Goal: Entertainment & Leisure: Browse casually

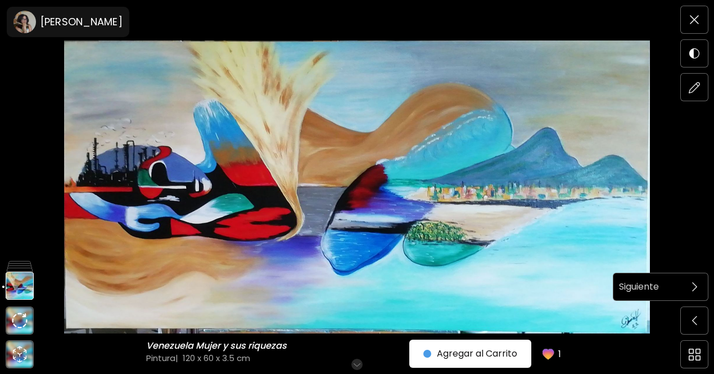
click at [687, 294] on span at bounding box center [695, 287] width 24 height 24
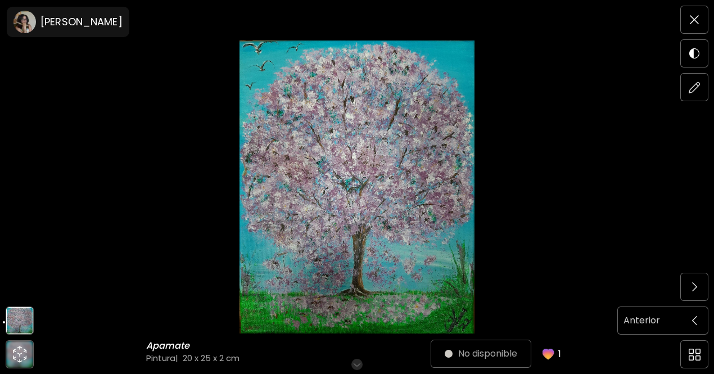
click at [695, 318] on img at bounding box center [694, 320] width 5 height 9
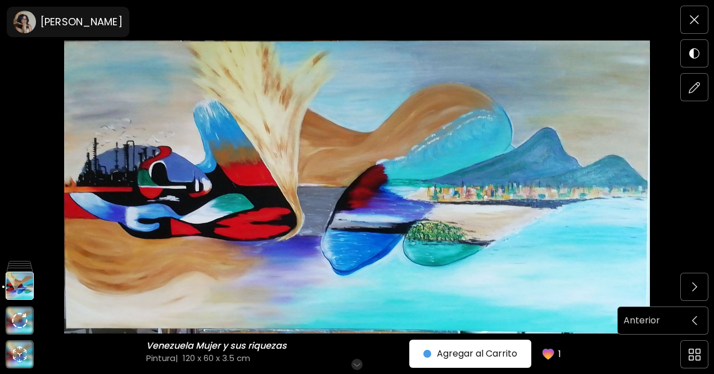
click at [686, 321] on span at bounding box center [695, 321] width 24 height 24
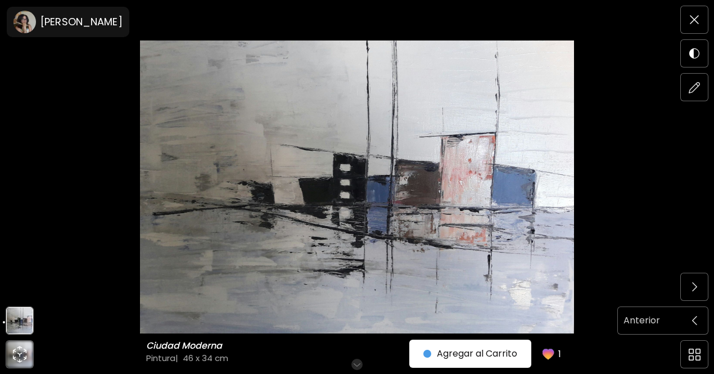
click at [687, 322] on span at bounding box center [695, 321] width 24 height 24
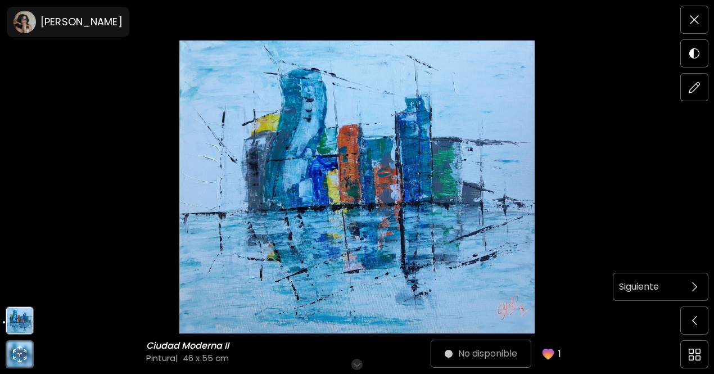
click at [692, 291] on img at bounding box center [694, 286] width 5 height 9
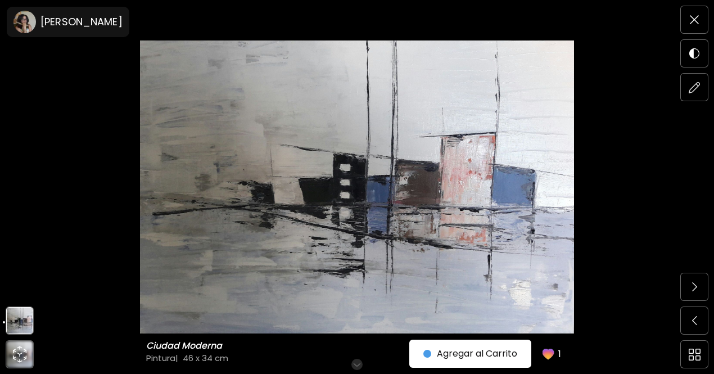
click at [692, 291] on img at bounding box center [694, 286] width 5 height 9
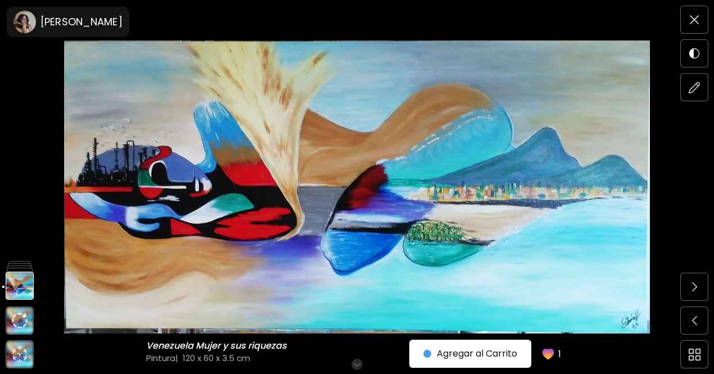
click at [692, 291] on img at bounding box center [694, 286] width 5 height 9
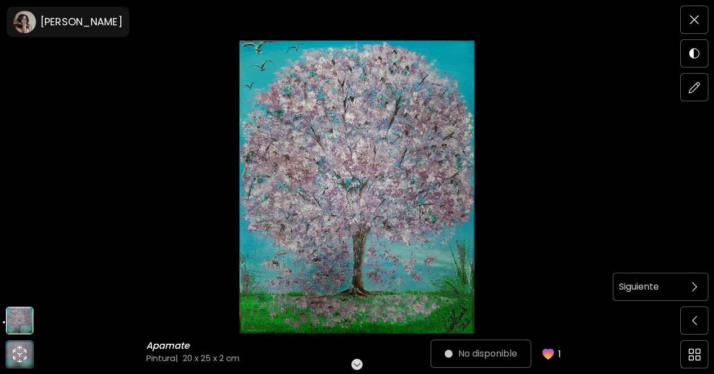
click at [692, 292] on span at bounding box center [695, 287] width 24 height 24
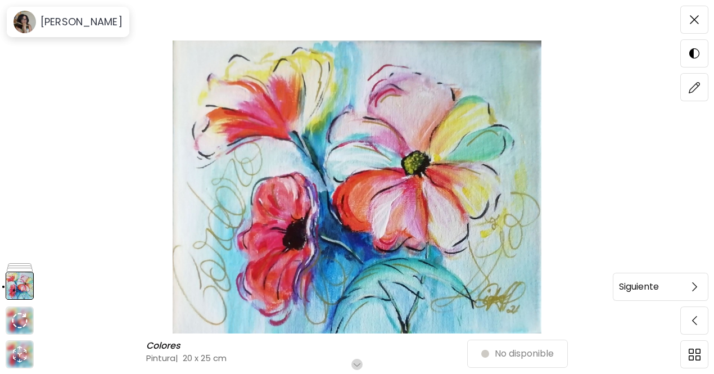
click at [691, 293] on span at bounding box center [695, 287] width 24 height 24
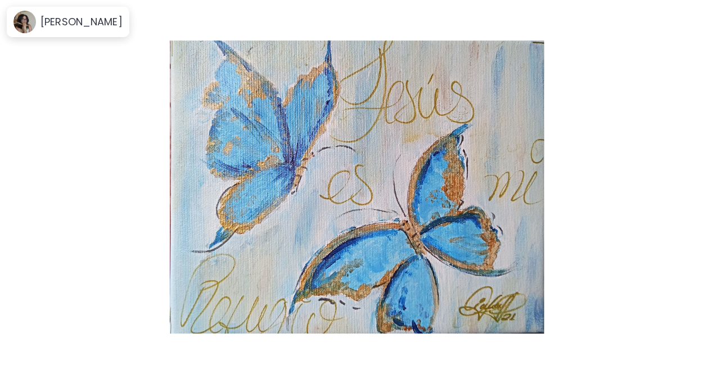
click at [690, 293] on span at bounding box center [695, 287] width 24 height 24
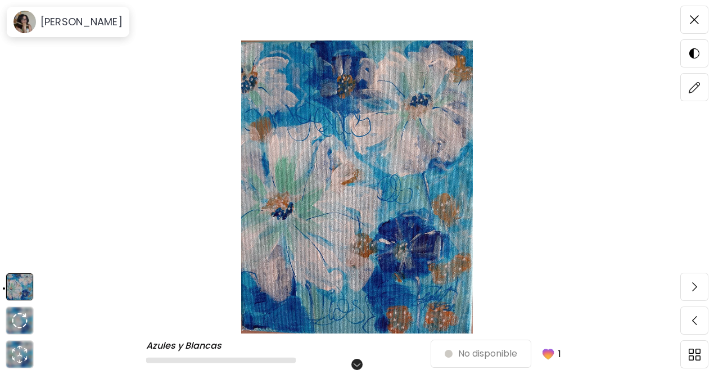
click at [690, 293] on div "Azules y Blancas Azules y Blancas Desplázate para ver más No disponible 1" at bounding box center [357, 187] width 714 height 374
click at [690, 293] on span at bounding box center [695, 287] width 24 height 24
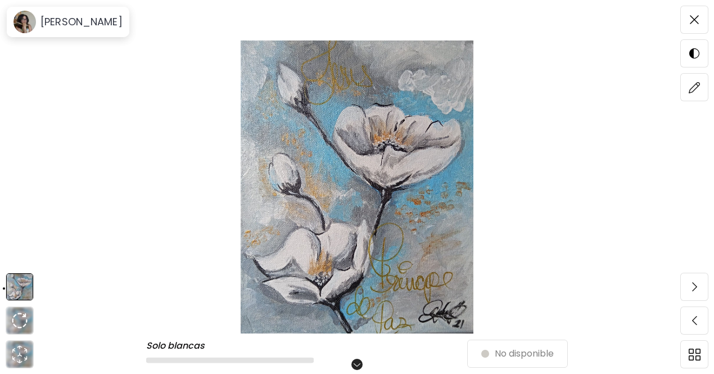
click at [690, 293] on div "Solo blancas Solo blancas Desplázate para ver más No disponible Detalles Proced…" at bounding box center [357, 187] width 714 height 374
click at [686, 292] on span at bounding box center [695, 287] width 24 height 24
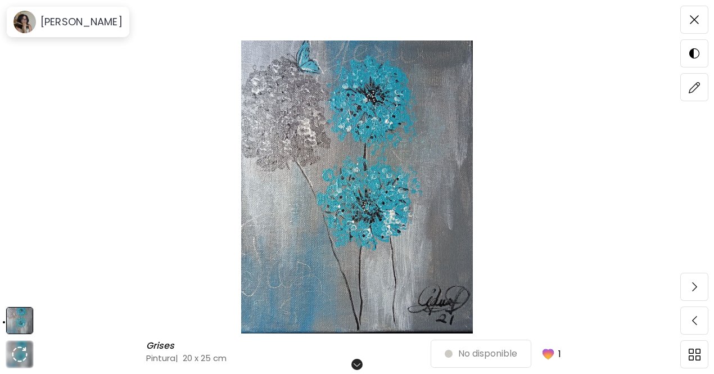
click at [686, 292] on span at bounding box center [695, 287] width 24 height 24
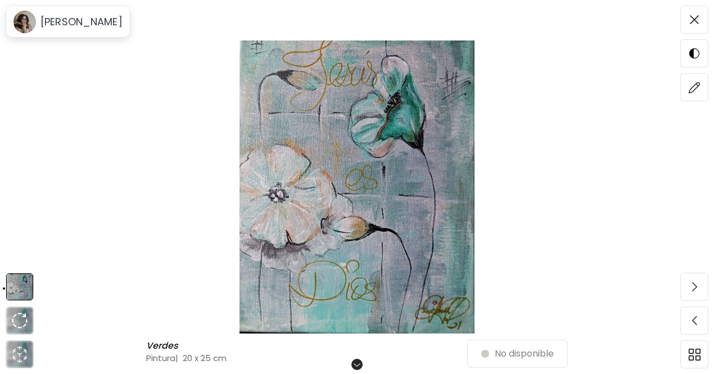
click at [686, 292] on span at bounding box center [695, 287] width 24 height 24
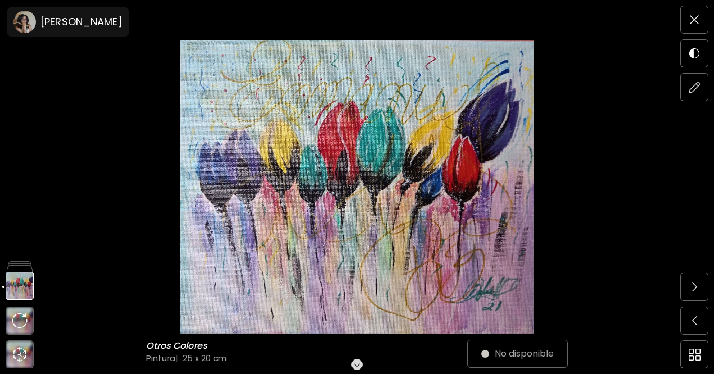
click at [686, 292] on span at bounding box center [695, 287] width 24 height 24
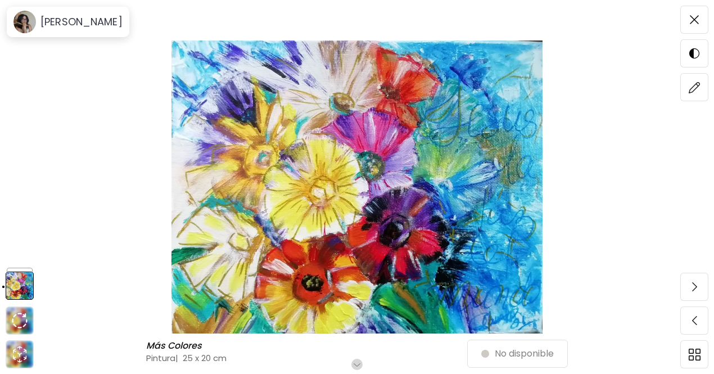
click at [686, 292] on span at bounding box center [695, 287] width 24 height 24
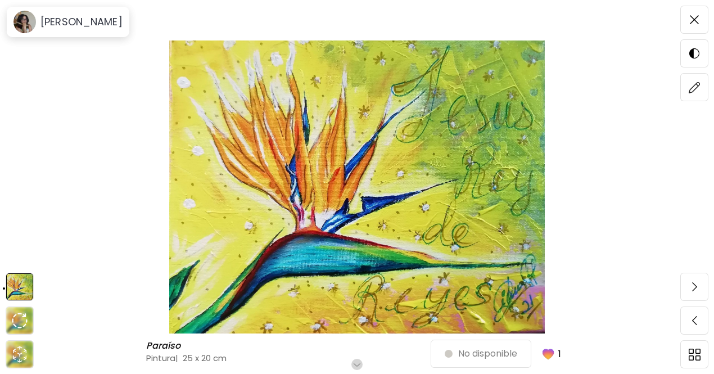
click at [686, 292] on span at bounding box center [695, 287] width 24 height 24
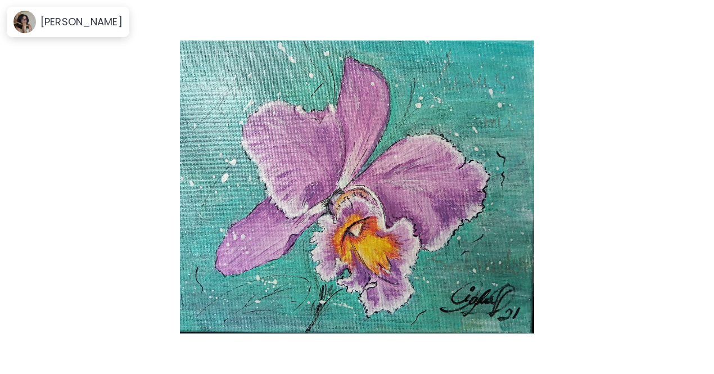
click at [686, 292] on span at bounding box center [695, 287] width 24 height 24
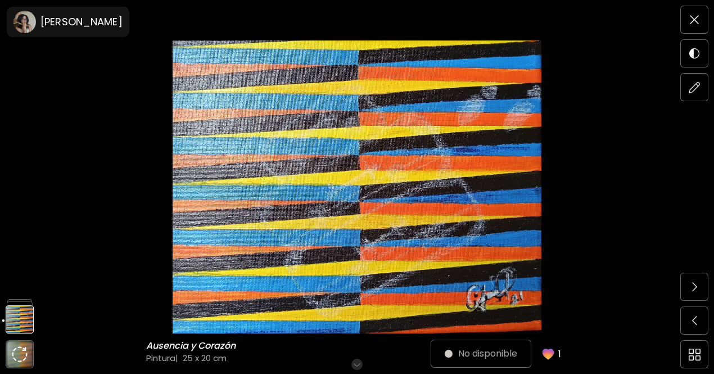
click at [686, 292] on span at bounding box center [695, 287] width 24 height 24
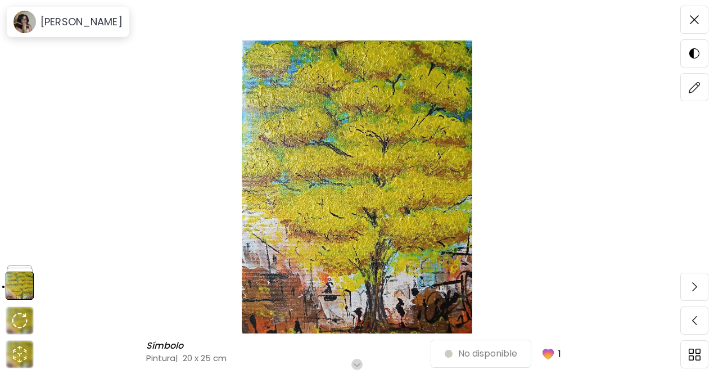
click at [686, 292] on span at bounding box center [695, 287] width 24 height 24
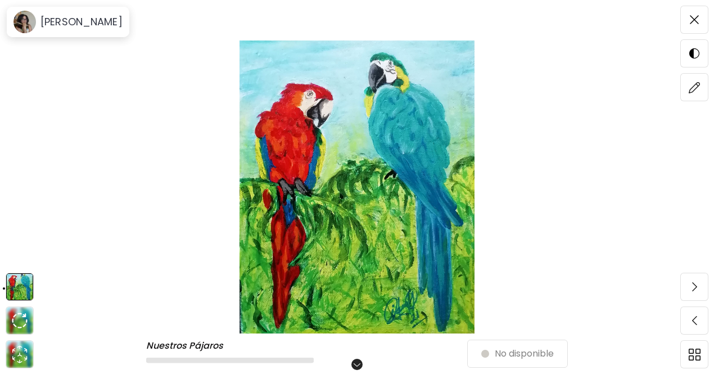
click at [686, 292] on div "Nuestros Pájaros Nuestros Pájaros Desplázate para ver más No disponible" at bounding box center [357, 187] width 714 height 374
click at [685, 292] on span at bounding box center [695, 287] width 24 height 24
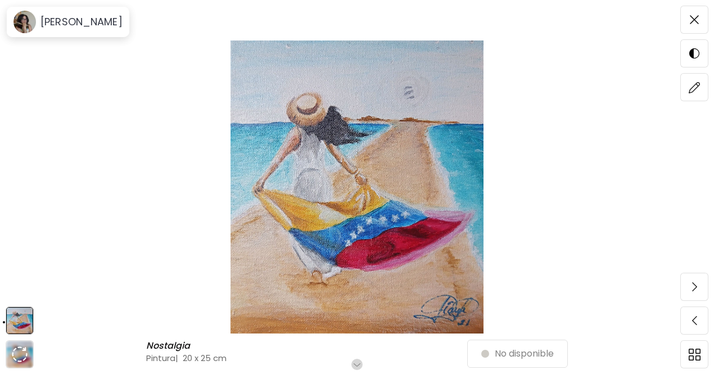
click at [685, 292] on span at bounding box center [695, 287] width 24 height 24
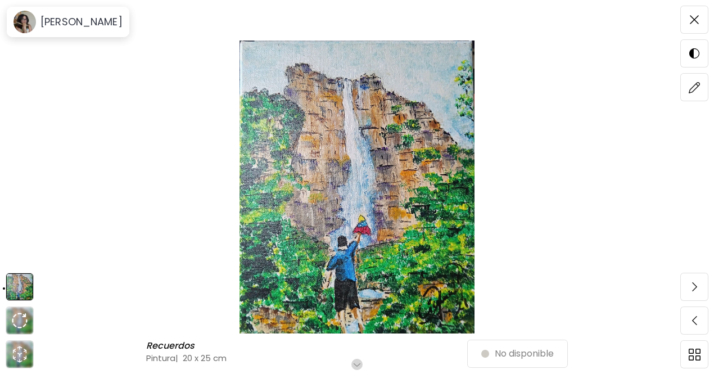
click at [685, 292] on span at bounding box center [695, 287] width 24 height 24
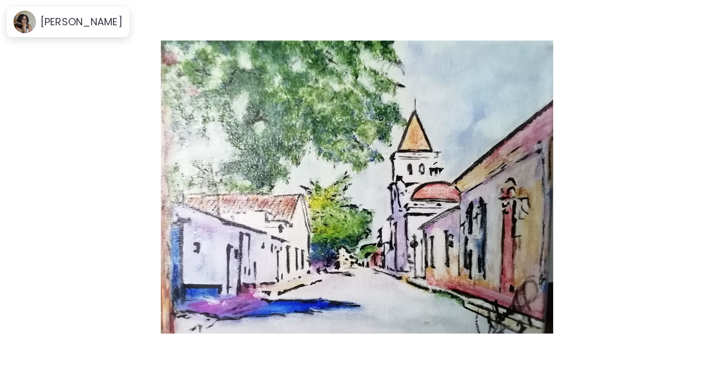
click at [685, 292] on span at bounding box center [695, 287] width 24 height 24
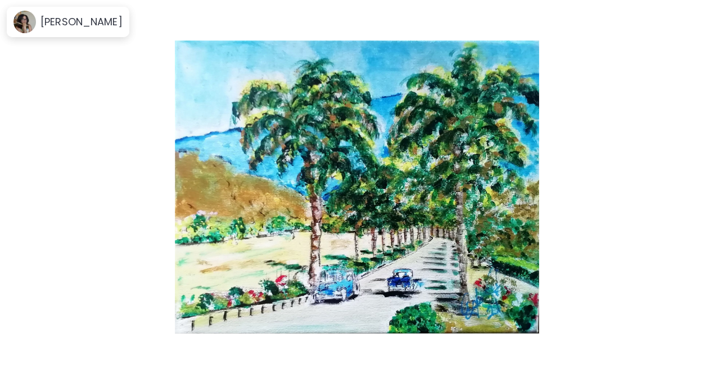
click at [685, 292] on span at bounding box center [695, 287] width 24 height 24
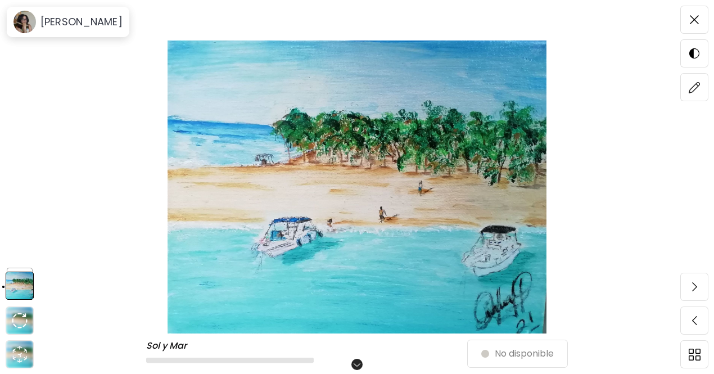
click at [685, 292] on div "Sol y Mar Sol y Mar Desplázate para ver más No disponible" at bounding box center [357, 187] width 714 height 374
click at [684, 292] on span at bounding box center [695, 287] width 24 height 24
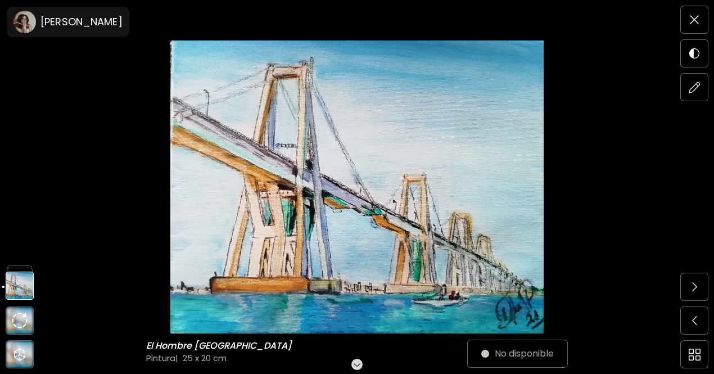
click at [683, 292] on div "El Hombre [GEOGRAPHIC_DATA] El Hombre Venezuela Pintura | 25 x 20 cm Desplázate…" at bounding box center [357, 187] width 714 height 374
click at [682, 292] on div at bounding box center [694, 286] width 27 height 27
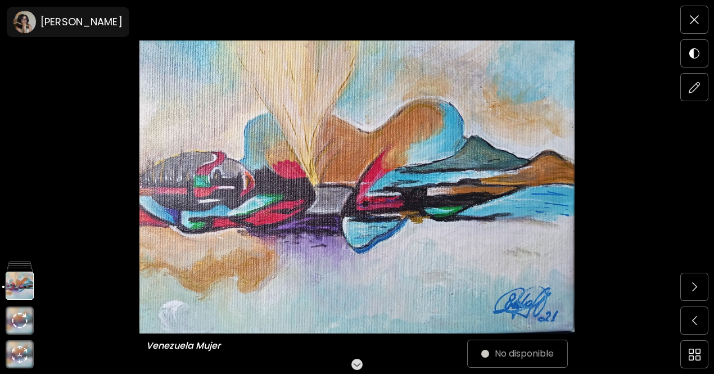
click at [680, 292] on div "Venezuela Mujer Venezuela Mujer Desplázate para ver más No disponible" at bounding box center [357, 187] width 714 height 374
click at [681, 292] on div "Siguiente" at bounding box center [681, 286] width 0 height 15
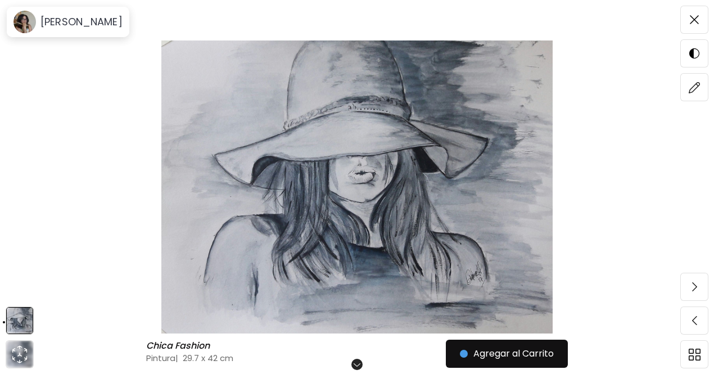
click at [680, 292] on div "Chica Fashion Chica Fashion Pintura | 29.7 x 42 cm Desplázate para ver más Agre…" at bounding box center [357, 187] width 714 height 374
click at [694, 288] on img at bounding box center [694, 286] width 5 height 9
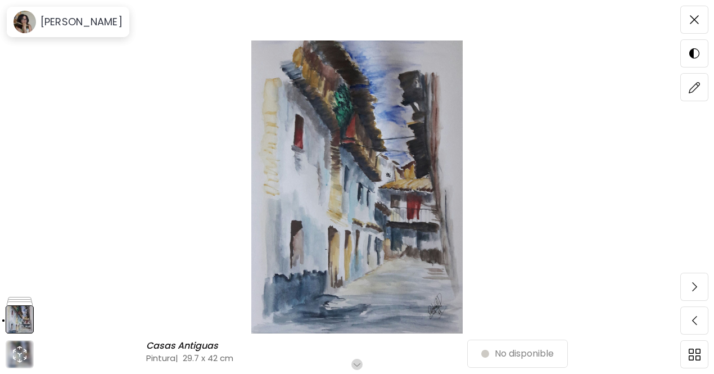
click at [690, 288] on span at bounding box center [695, 287] width 24 height 24
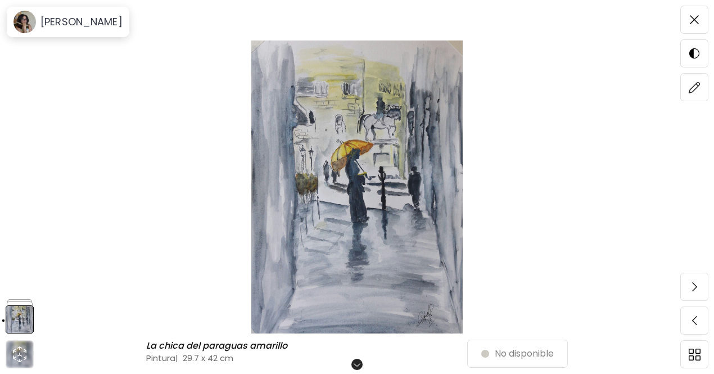
click at [690, 288] on span at bounding box center [695, 287] width 24 height 24
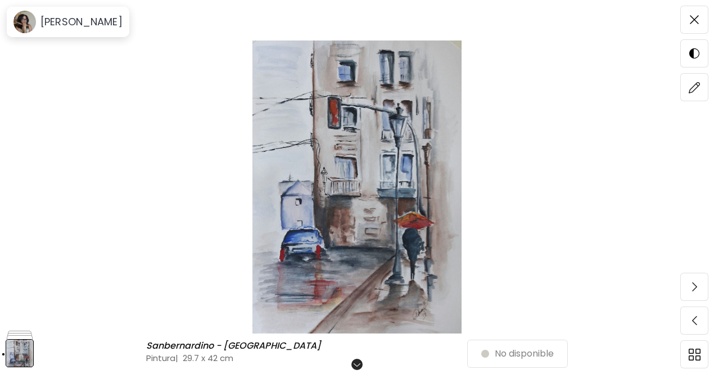
click at [690, 288] on div "Sanbernardino - Caracas Sanbernardino - [GEOGRAPHIC_DATA] Pintura | 29.7 x 42 c…" at bounding box center [357, 187] width 714 height 374
click at [686, 288] on span at bounding box center [695, 287] width 24 height 24
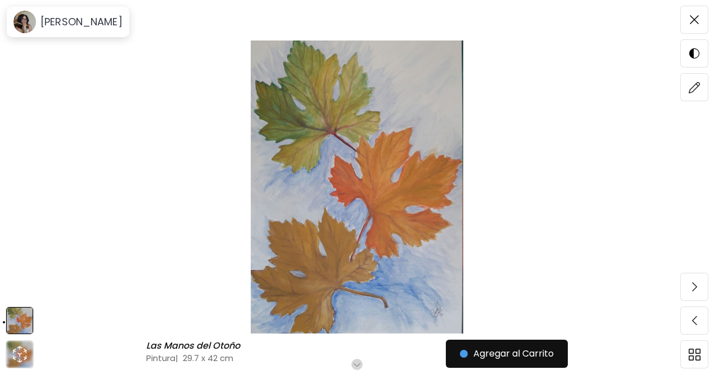
click at [685, 288] on span at bounding box center [695, 287] width 24 height 24
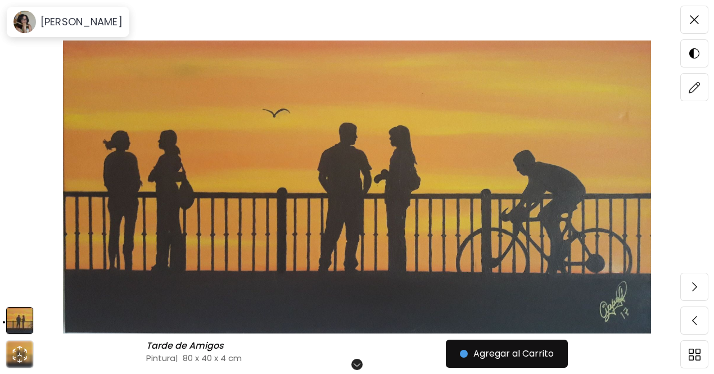
click at [685, 288] on span at bounding box center [695, 287] width 24 height 24
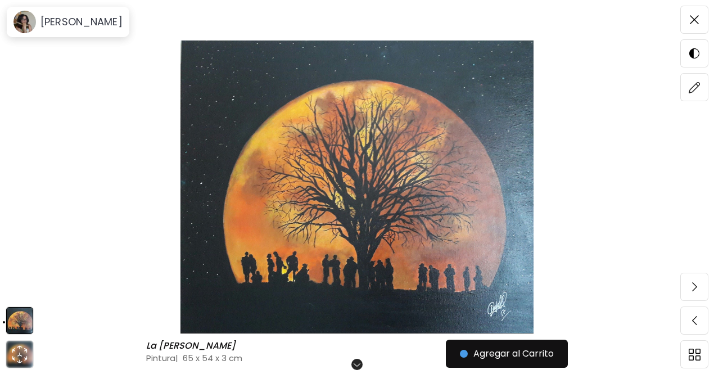
click at [685, 288] on div "La [PERSON_NAME] La [PERSON_NAME] Pintura | 65 x 54 x 3 cm Desplázate para ver …" at bounding box center [357, 187] width 714 height 374
click at [685, 288] on span at bounding box center [695, 287] width 24 height 24
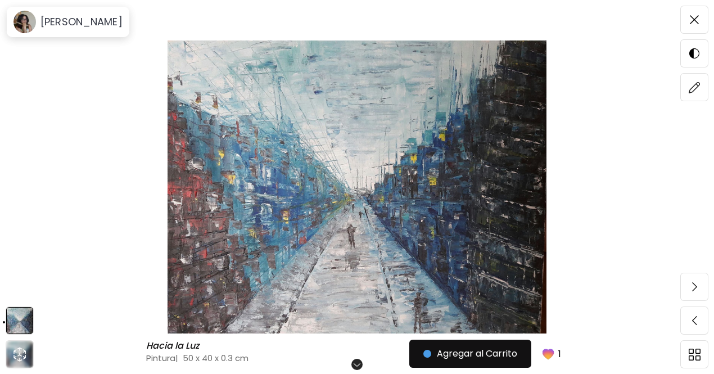
click at [685, 288] on span at bounding box center [695, 287] width 24 height 24
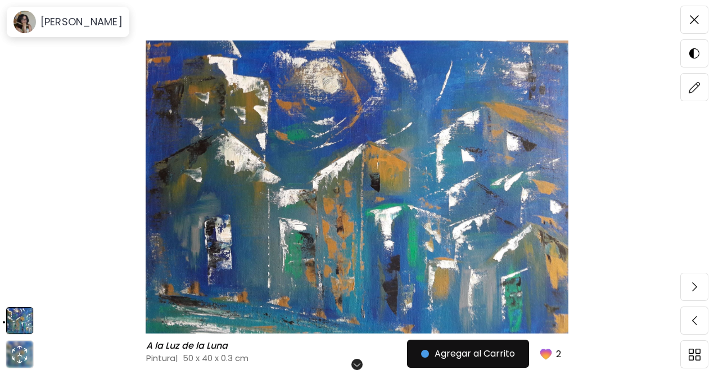
click at [685, 288] on div "A la Luz de la Luna A la Luz de la Luna Pintura | 50 x 40 x 0.3 cm Desplázate p…" at bounding box center [357, 187] width 714 height 374
click at [685, 288] on span at bounding box center [695, 287] width 24 height 24
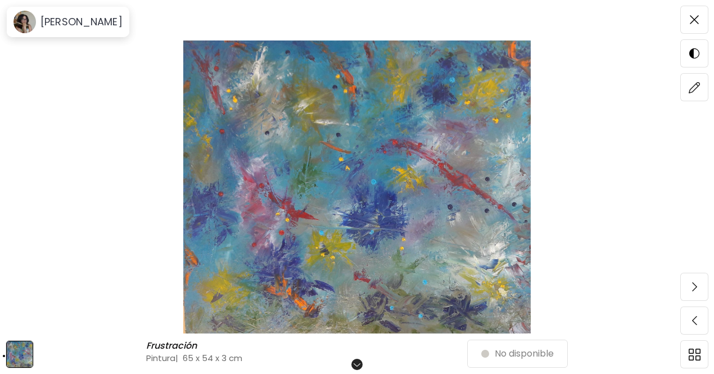
click at [685, 288] on div at bounding box center [694, 286] width 27 height 27
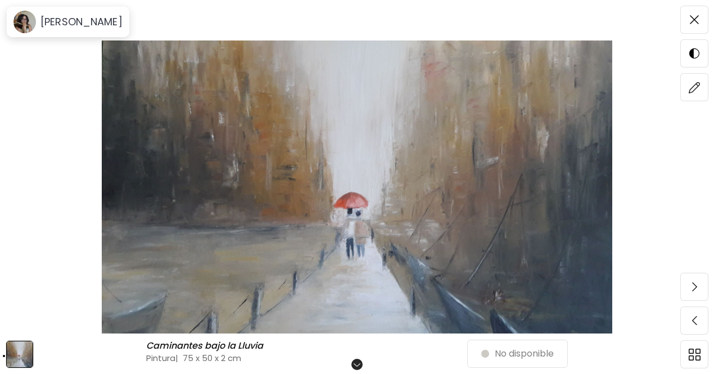
click at [685, 288] on div "Caminantes bajo la Lluvia Caminantes bajo la Lluvia Pintura | 75 x 50 x 2 cm De…" at bounding box center [357, 187] width 714 height 374
click at [684, 288] on span at bounding box center [695, 287] width 24 height 24
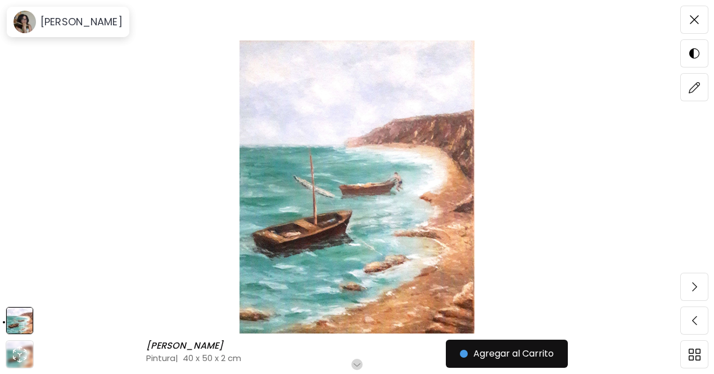
click at [683, 288] on span at bounding box center [695, 287] width 24 height 24
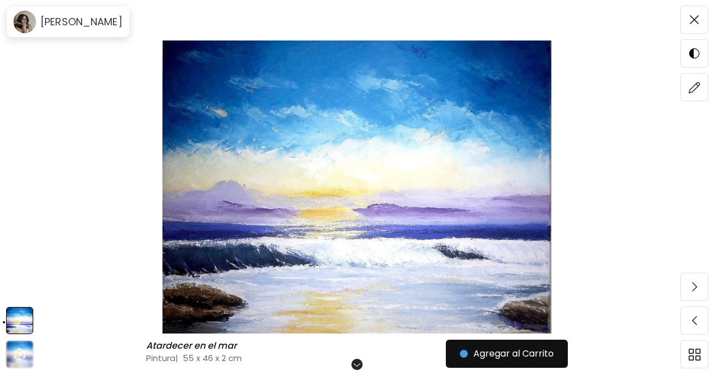
click at [683, 288] on div "Siguiente" at bounding box center [694, 287] width 28 height 28
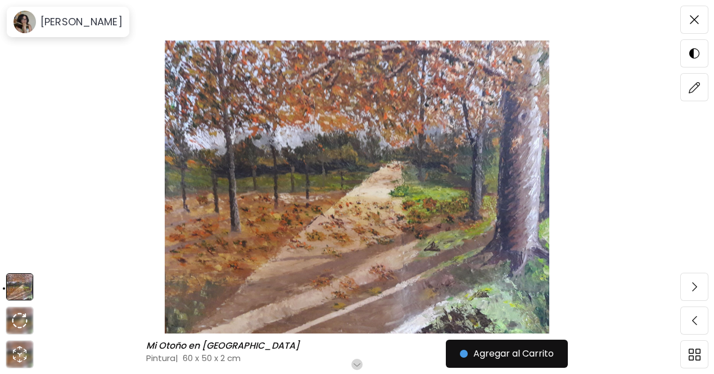
click at [683, 288] on span at bounding box center [695, 287] width 24 height 24
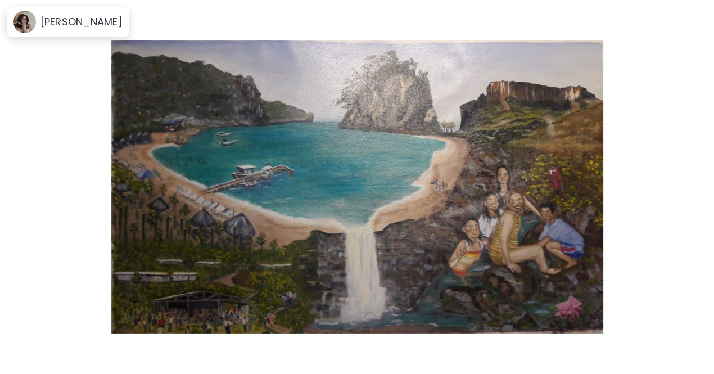
click at [683, 288] on span at bounding box center [695, 287] width 24 height 24
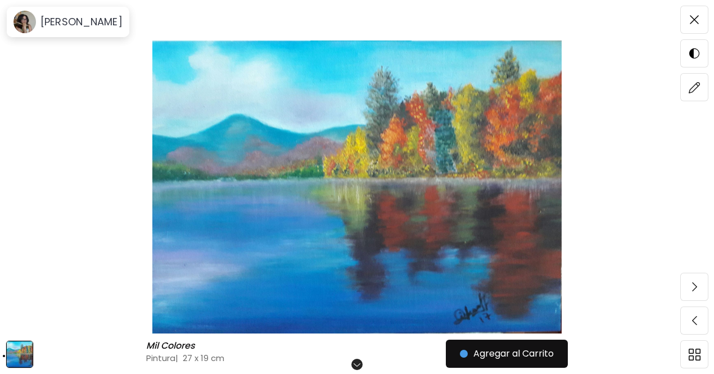
click at [683, 288] on span at bounding box center [695, 287] width 24 height 24
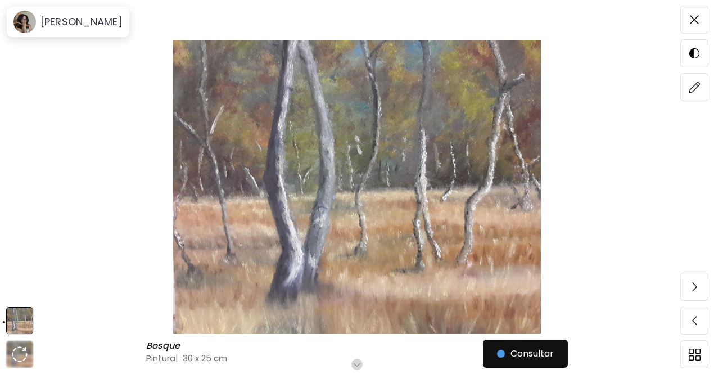
click at [683, 288] on span at bounding box center [695, 287] width 24 height 24
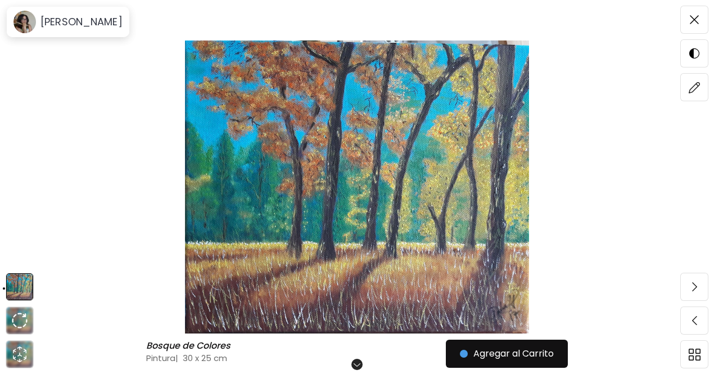
click at [683, 288] on div "Bosque de Colores Bosque de Colores Pintura | 30 x 25 cm Desplázate para ver má…" at bounding box center [357, 187] width 714 height 374
click at [683, 288] on span at bounding box center [695, 287] width 24 height 24
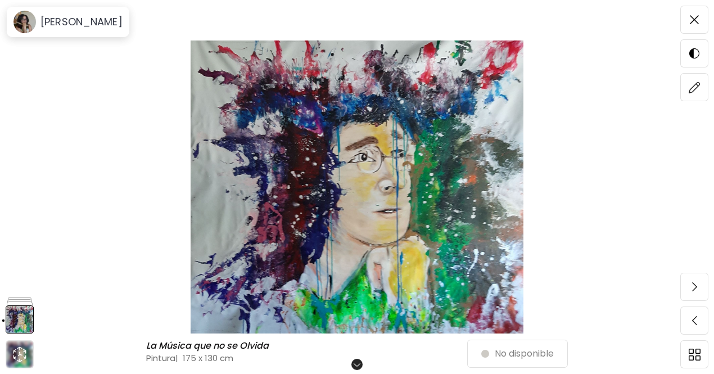
click at [683, 288] on span at bounding box center [695, 287] width 24 height 24
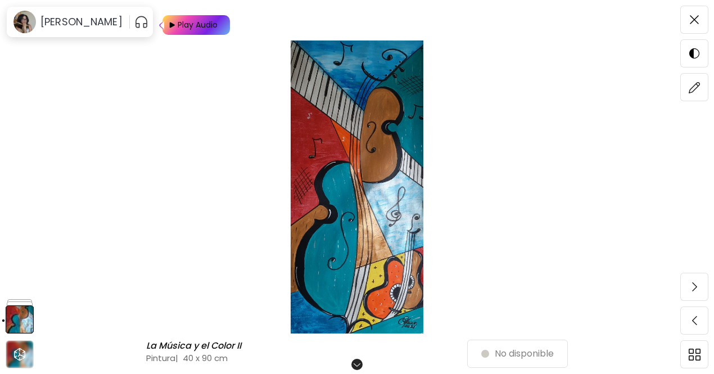
click at [683, 288] on span at bounding box center [695, 287] width 24 height 24
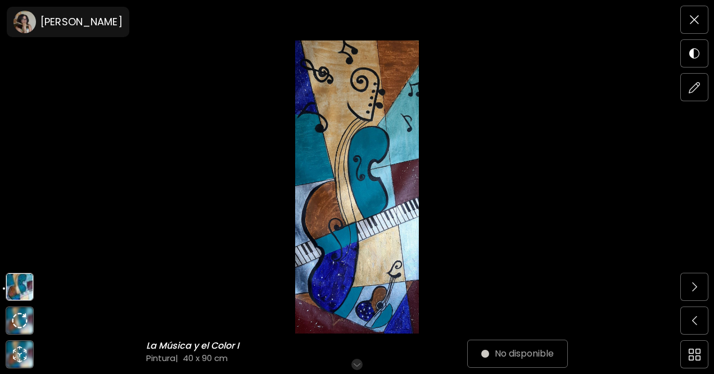
click at [683, 288] on span at bounding box center [695, 287] width 24 height 24
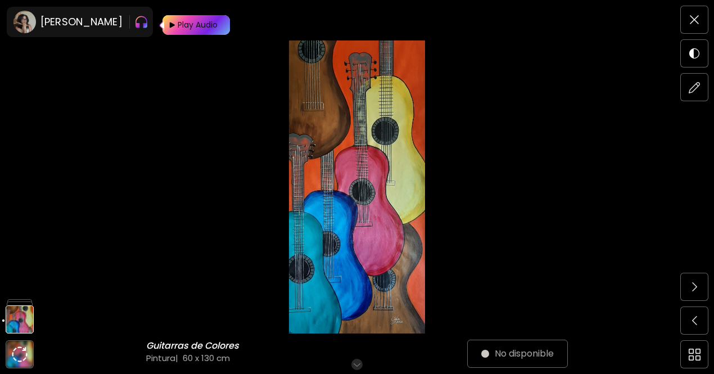
click at [683, 288] on span at bounding box center [695, 287] width 24 height 24
